Goal: Information Seeking & Learning: Learn about a topic

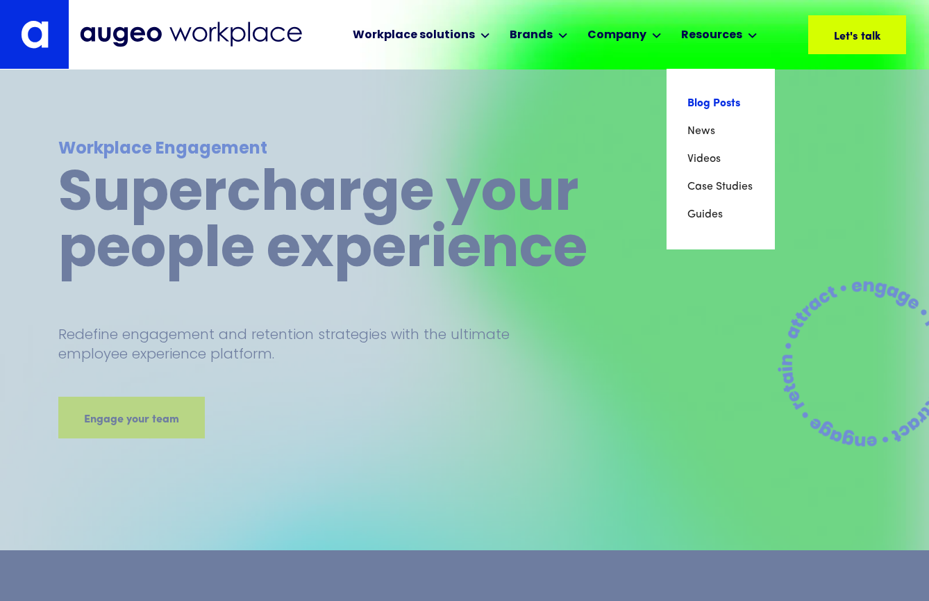
click at [718, 105] on link "Blog Posts" at bounding box center [721, 104] width 67 height 28
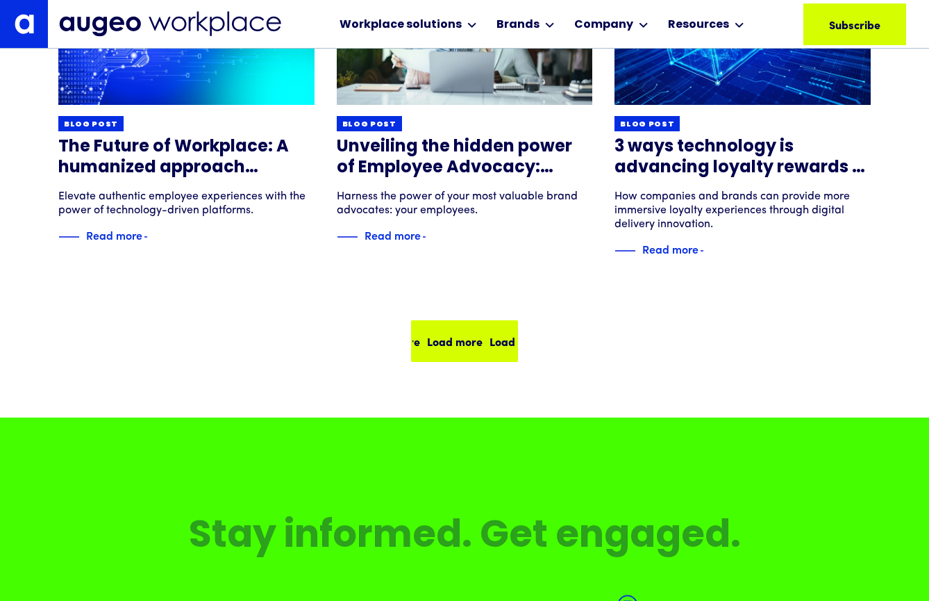
click at [490, 343] on div "Load more" at bounding box center [518, 341] width 56 height 17
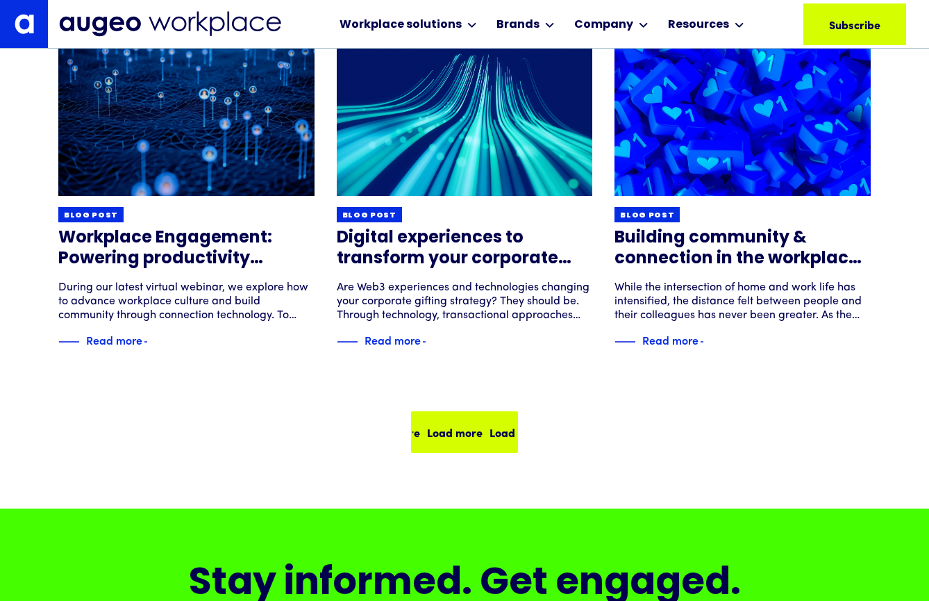
scroll to position [1999, 0]
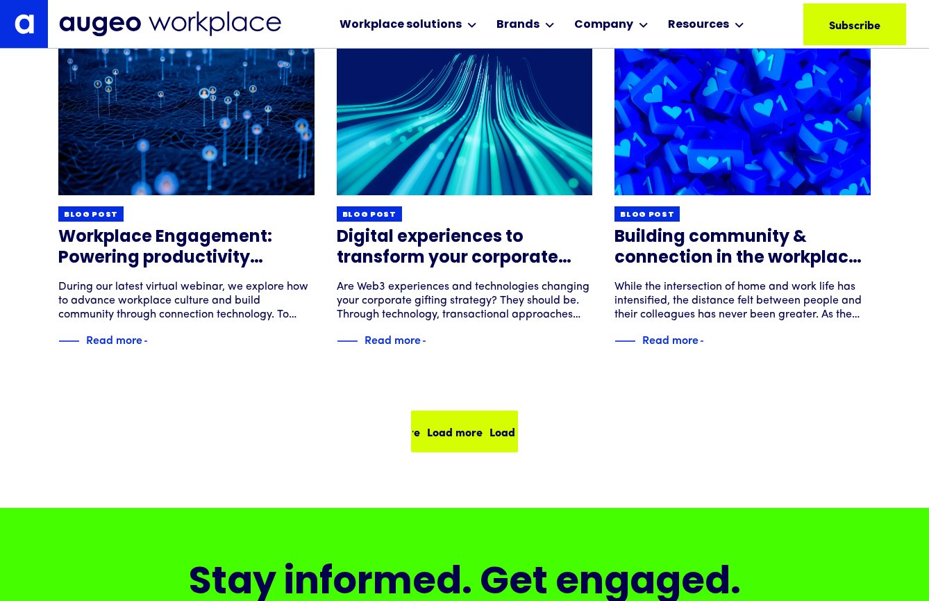
click at [479, 433] on div "Load more Load more Load more Load more" at bounding box center [485, 431] width 250 height 17
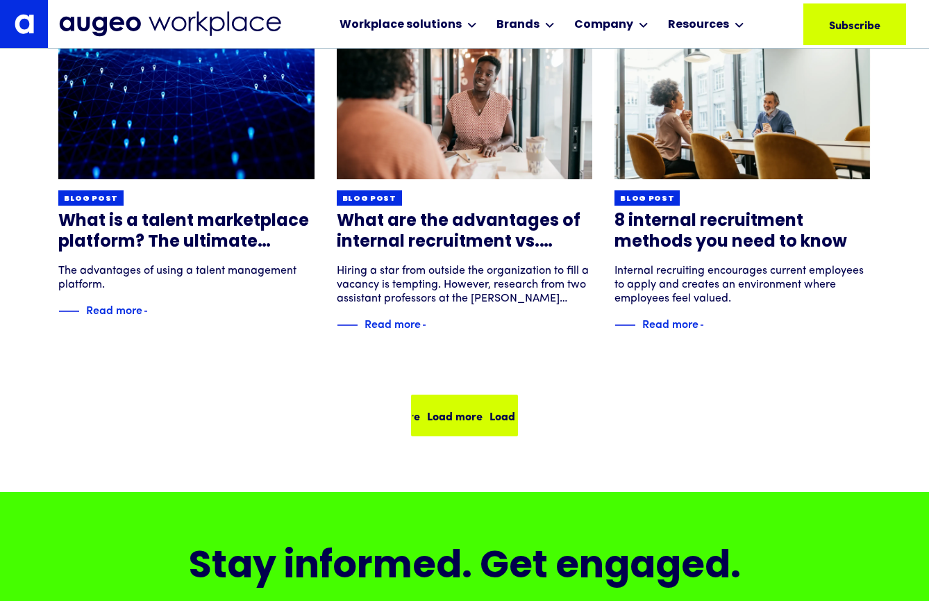
scroll to position [3084, 0]
click at [489, 418] on div "Load more" at bounding box center [517, 415] width 56 height 17
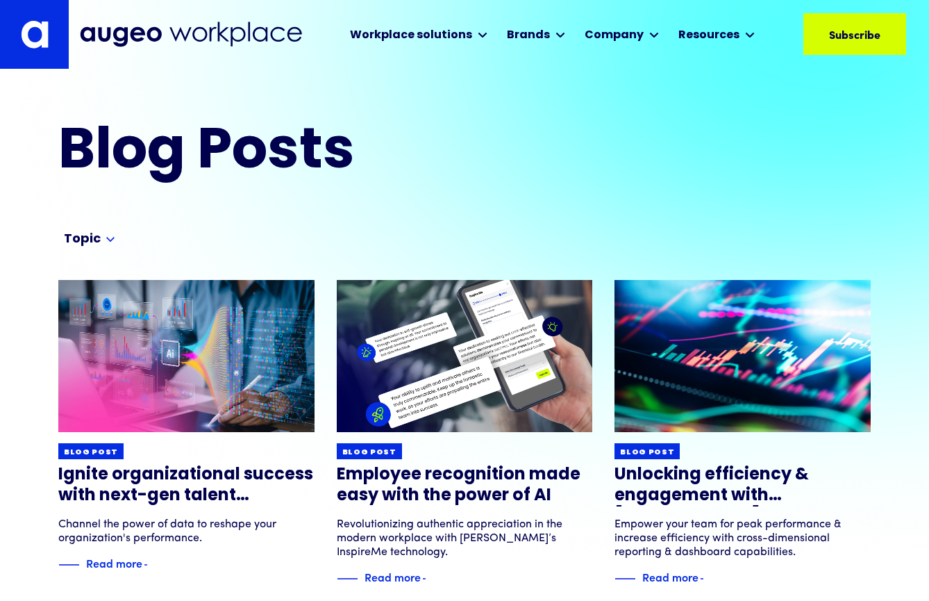
scroll to position [0, 0]
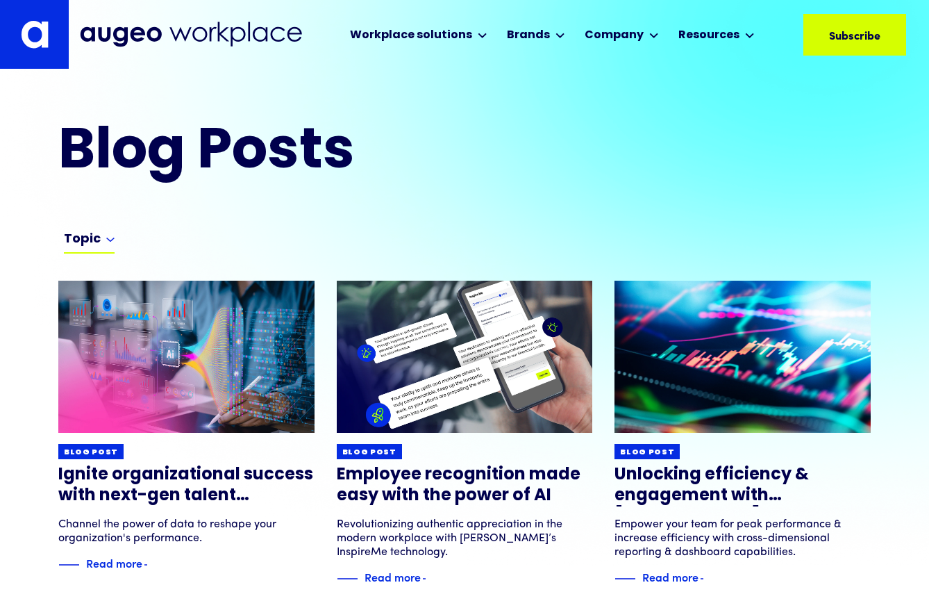
click at [97, 240] on div "Topic" at bounding box center [82, 239] width 37 height 17
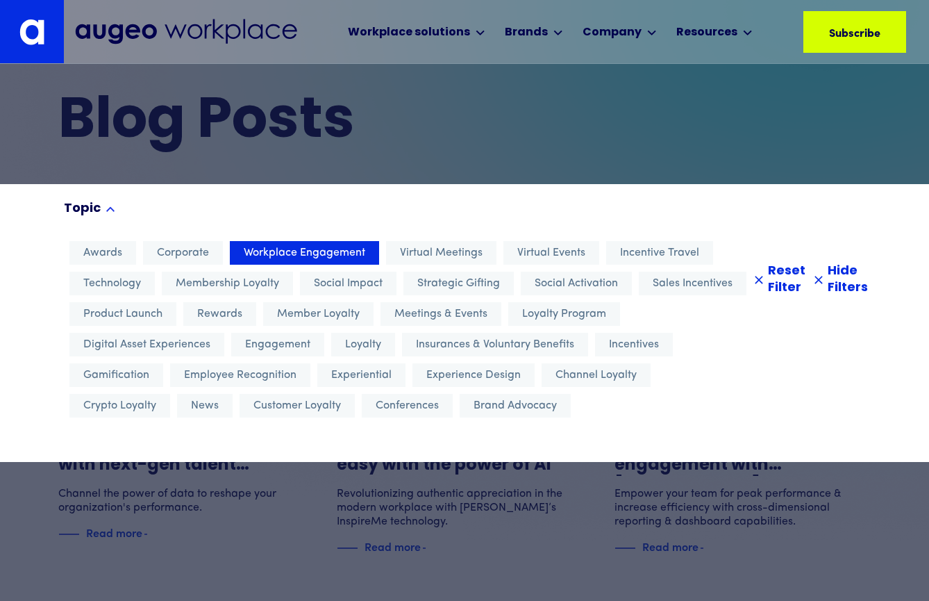
scroll to position [26, 0]
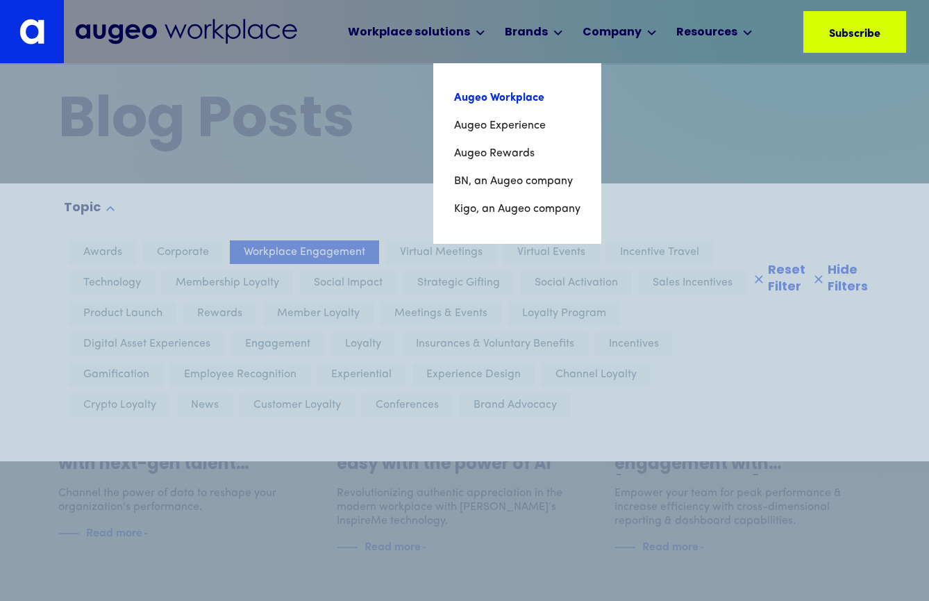
click at [508, 98] on link "Augeo Workplace" at bounding box center [517, 98] width 126 height 28
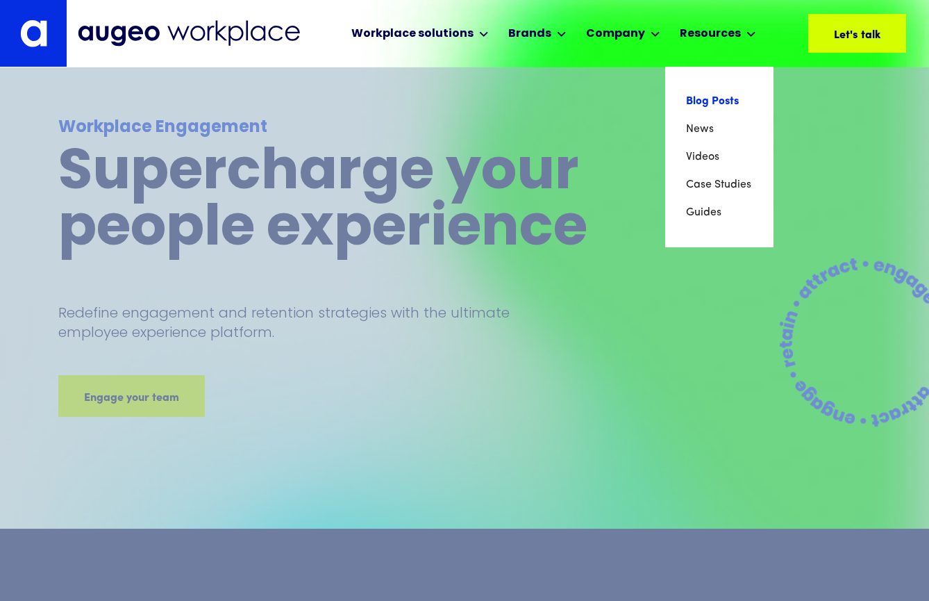
scroll to position [20, 0]
click at [705, 101] on link "Blog Posts" at bounding box center [719, 102] width 67 height 28
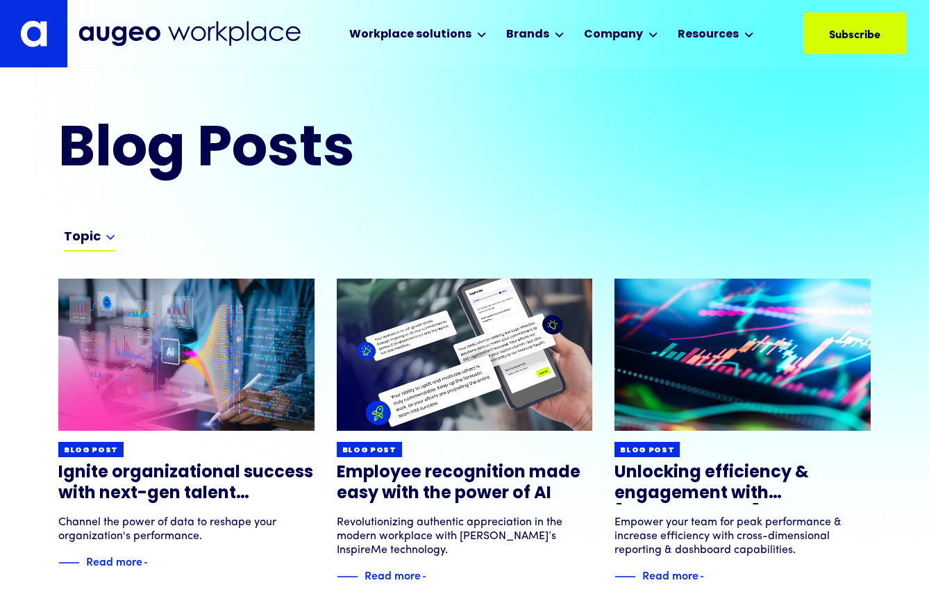
scroll to position [1, 0]
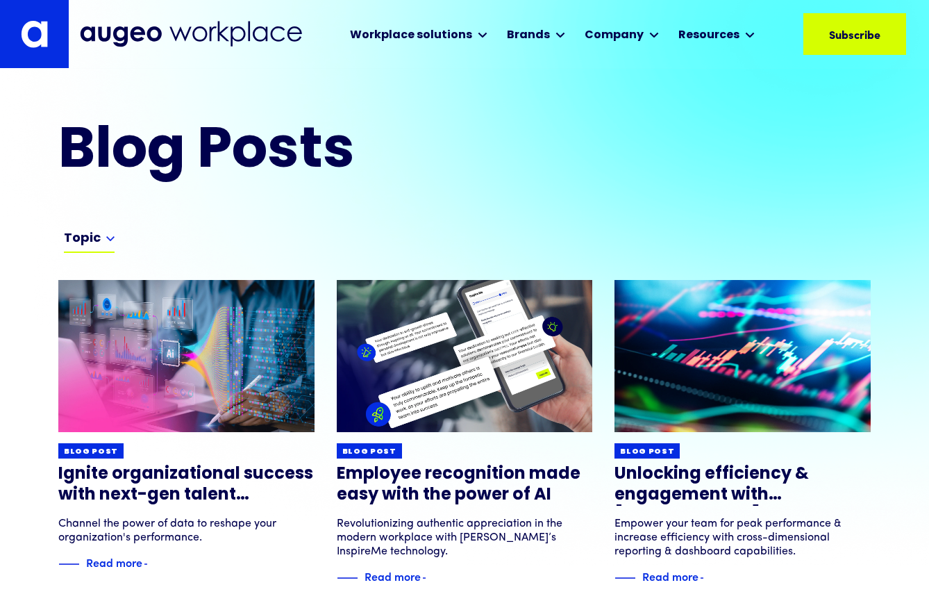
click at [95, 240] on div "Topic" at bounding box center [82, 239] width 37 height 17
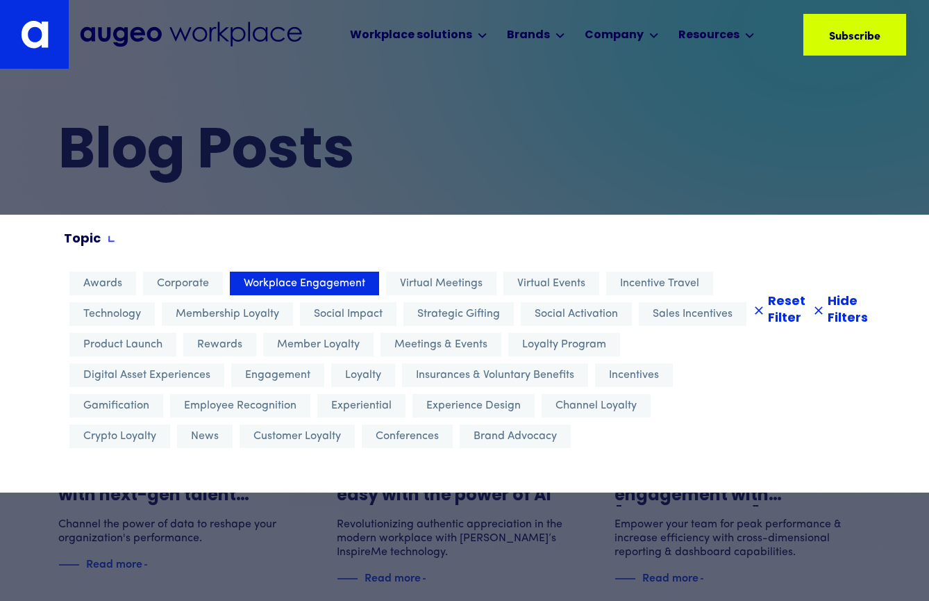
scroll to position [0, 0]
click at [96, 285] on span "Awards" at bounding box center [102, 283] width 39 height 17
click at [567, 202] on div at bounding box center [464, 300] width 929 height 601
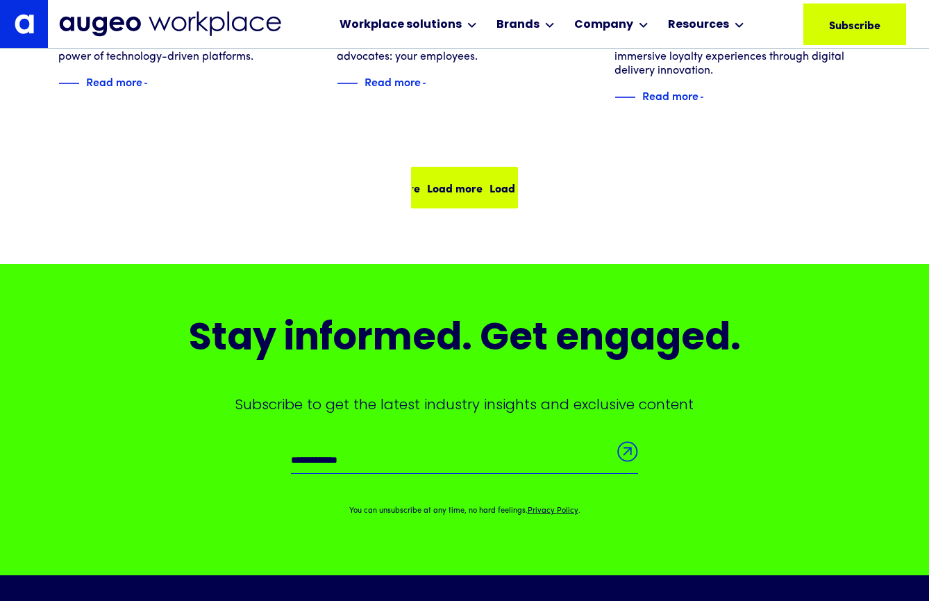
click at [467, 201] on div "Load more Load more Load more Load more" at bounding box center [465, 187] width 104 height 39
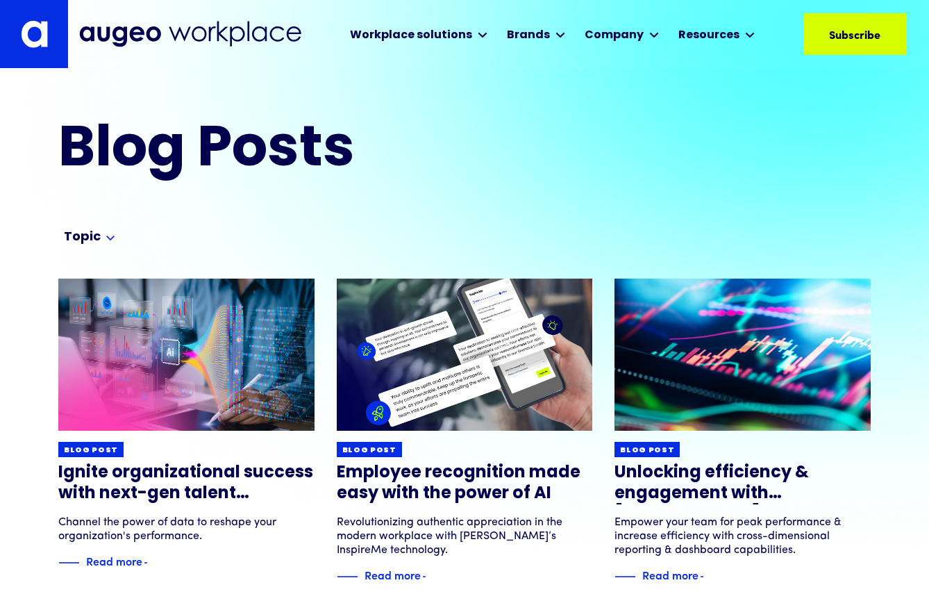
scroll to position [1, 0]
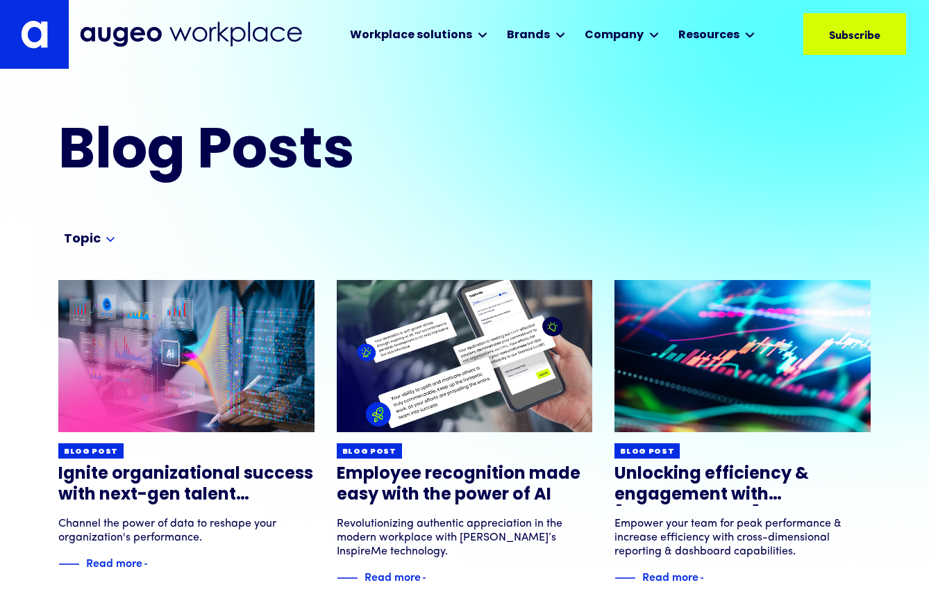
click at [99, 229] on form "Topic Awards Corporate Workplace Engagement Virtual Meetings Virtual Events Inc…" at bounding box center [464, 243] width 929 height 56
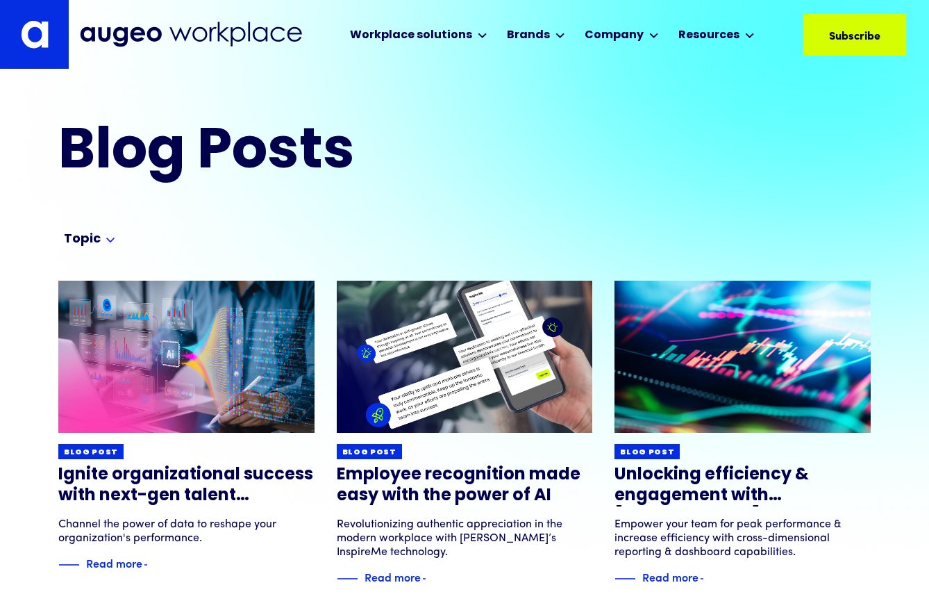
click at [99, 238] on div "Topic" at bounding box center [89, 242] width 51 height 22
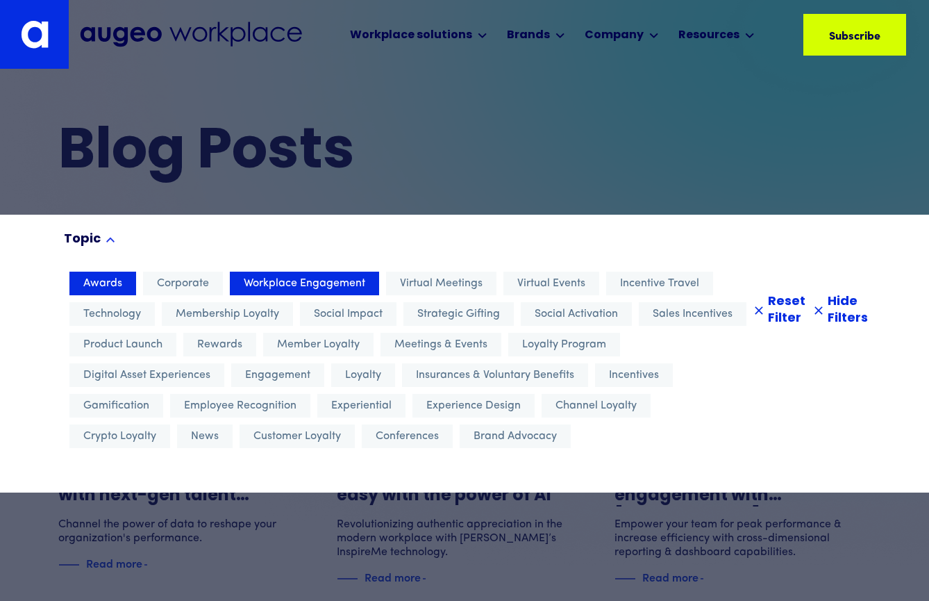
click at [770, 315] on div "Reset Filter" at bounding box center [787, 310] width 38 height 33
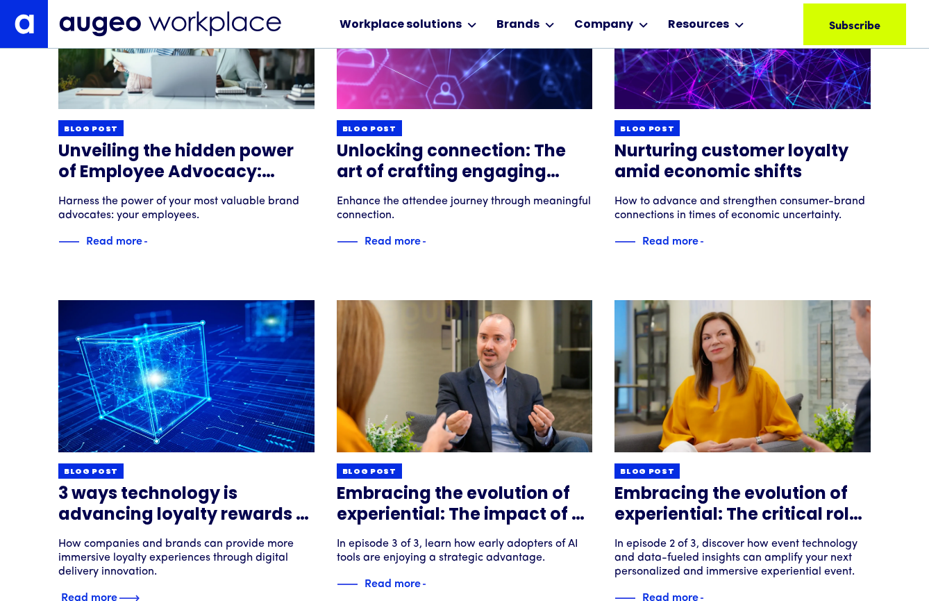
scroll to position [1728, 0]
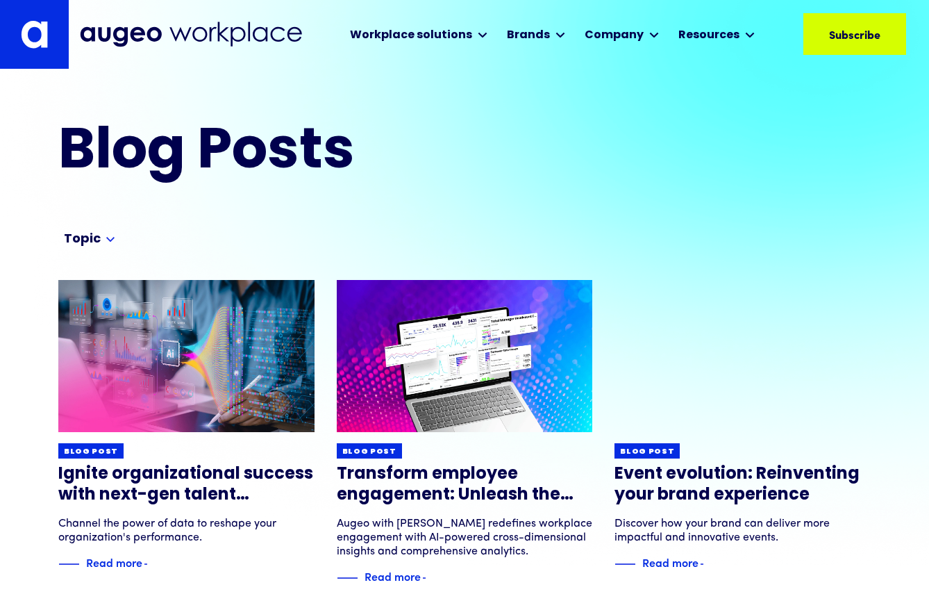
scroll to position [0, 0]
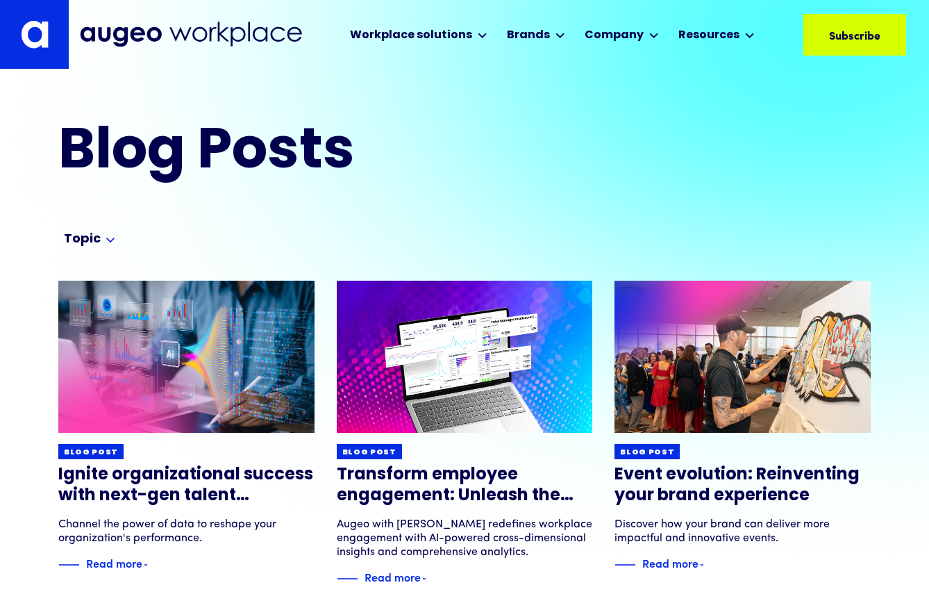
click at [100, 36] on img at bounding box center [191, 35] width 222 height 26
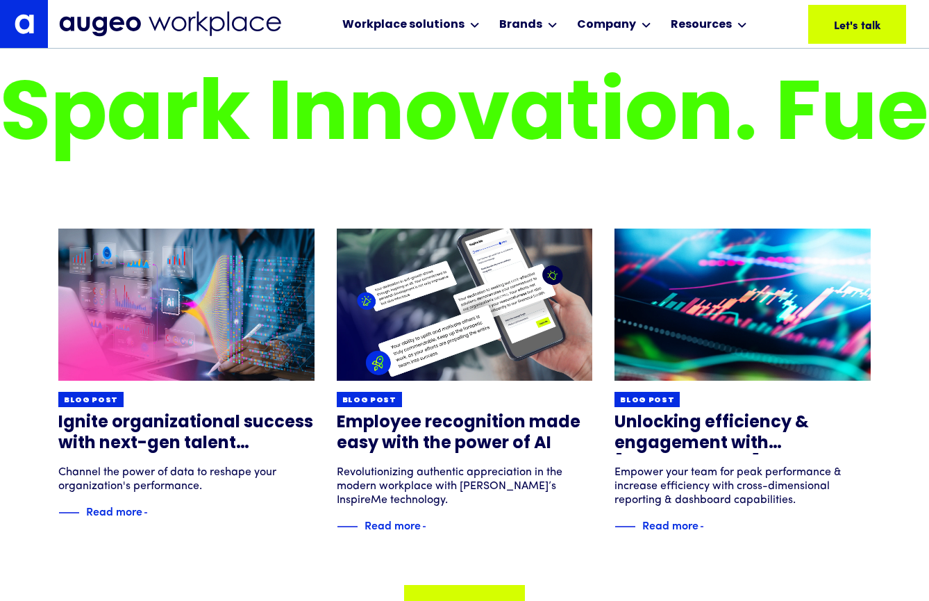
scroll to position [8918, 0]
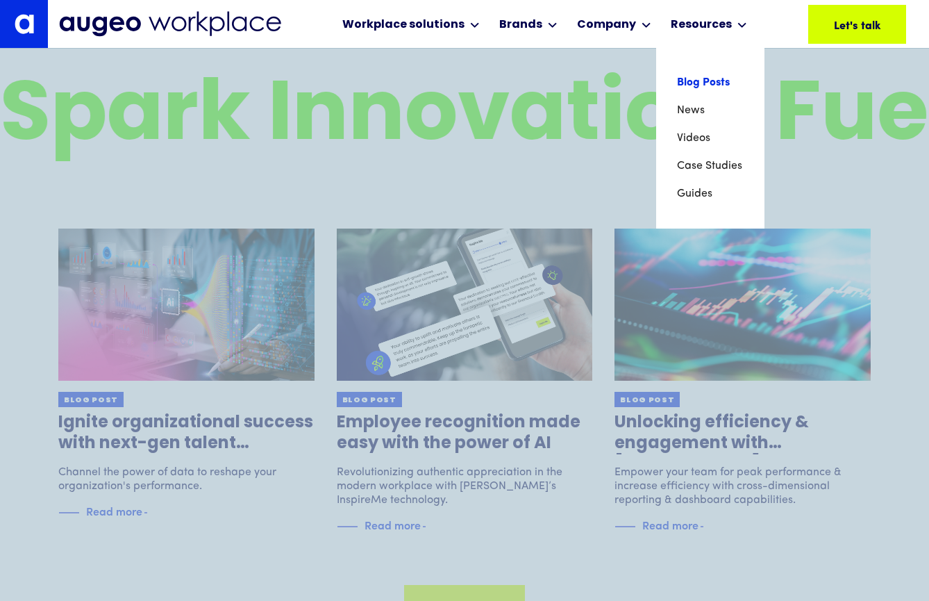
click at [700, 78] on link "Blog Posts" at bounding box center [710, 83] width 67 height 28
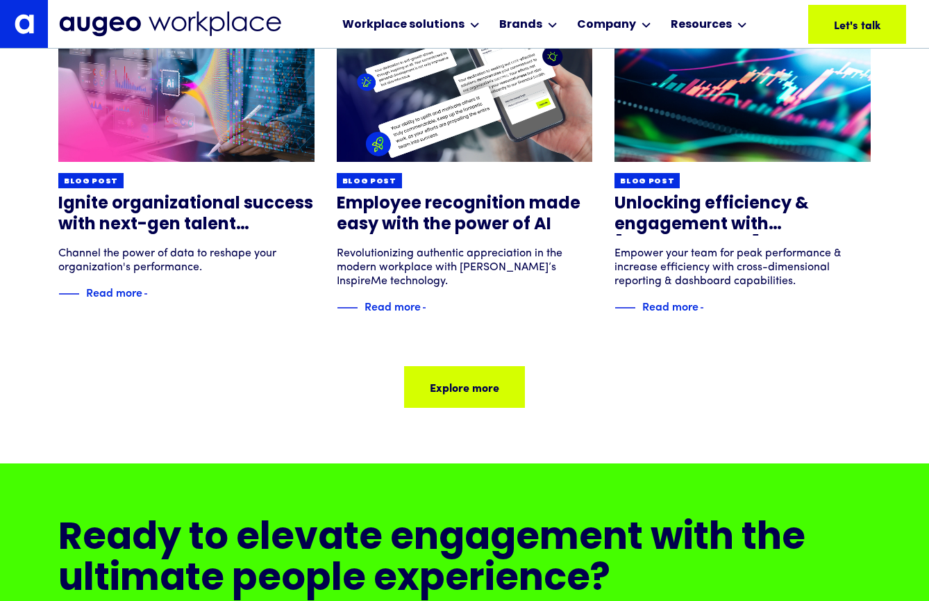
scroll to position [9137, 0]
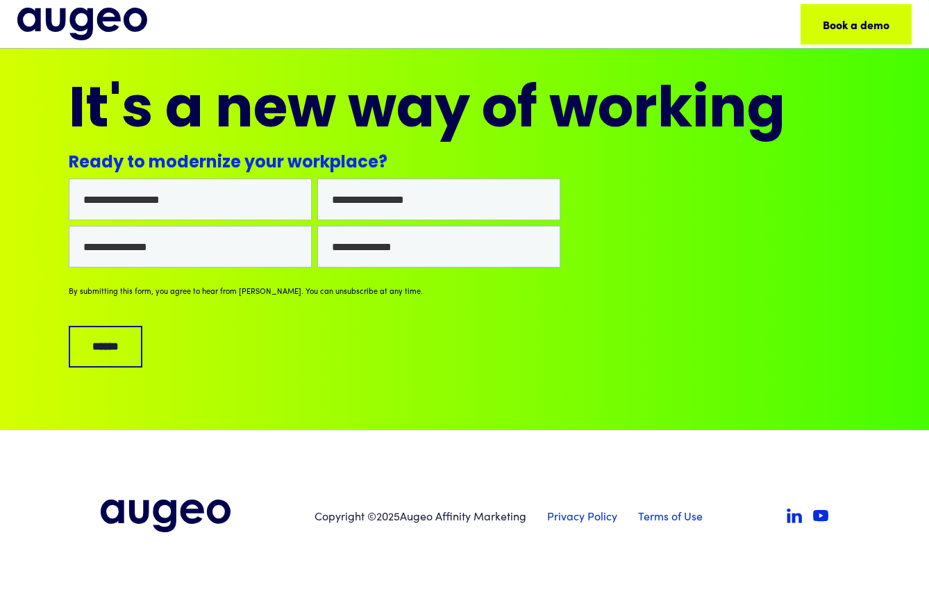
scroll to position [8183, 0]
